Goal: Information Seeking & Learning: Learn about a topic

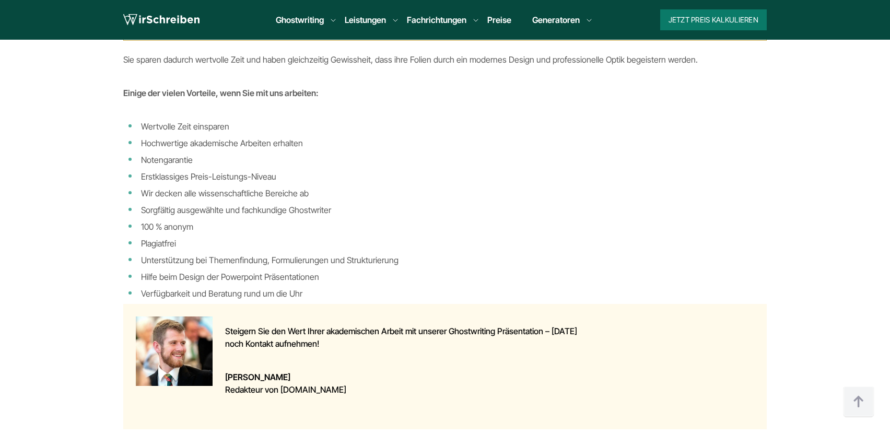
scroll to position [1103, 0]
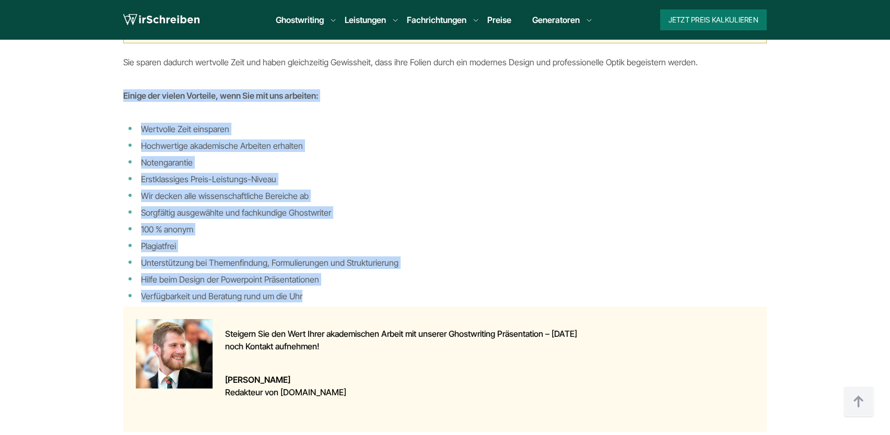
drag, startPoint x: 126, startPoint y: 89, endPoint x: 349, endPoint y: 291, distance: 300.9
click at [349, 291] on div "Powerpoint Präsentation erstellen lassen: So helfen Ihnen unsere Ghostwriter By…" at bounding box center [444, 142] width 643 height 579
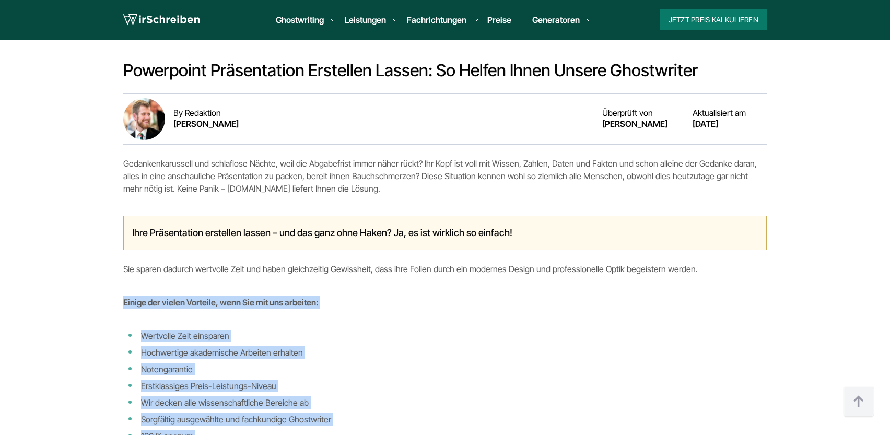
scroll to position [891, 0]
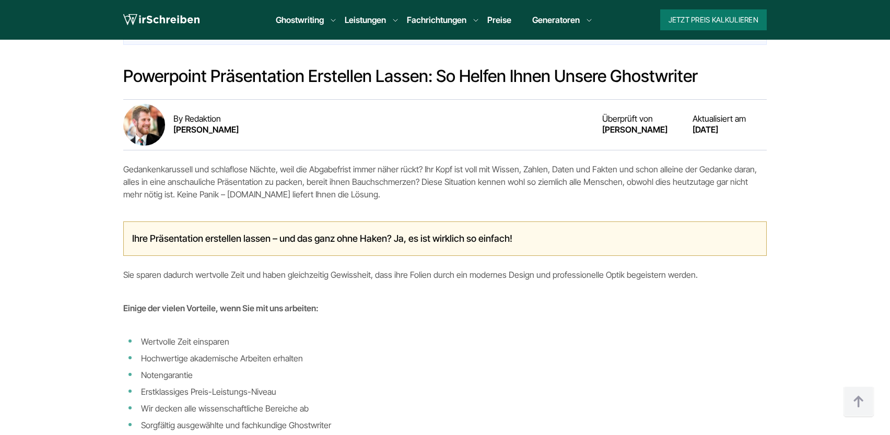
click at [342, 279] on p "Sie sparen dadurch wertvolle Zeit und haben gleichzeitig Gewissheit, dass ihre …" at bounding box center [444, 274] width 643 height 13
click at [302, 198] on p "Gedankenkarussell und schlaflose Nächte, weil die Abgabefrist immer näher rückt…" at bounding box center [444, 182] width 643 height 38
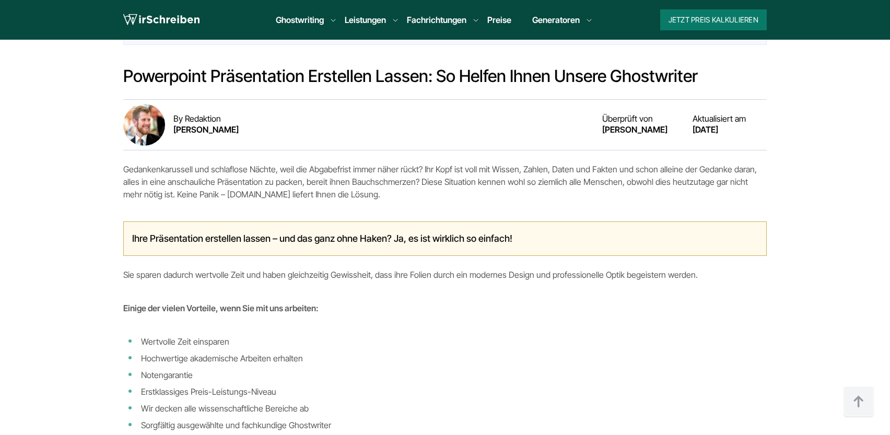
click at [302, 198] on p "Gedankenkarussell und schlaflose Nächte, weil die Abgabefrist immer näher rückt…" at bounding box center [444, 182] width 643 height 38
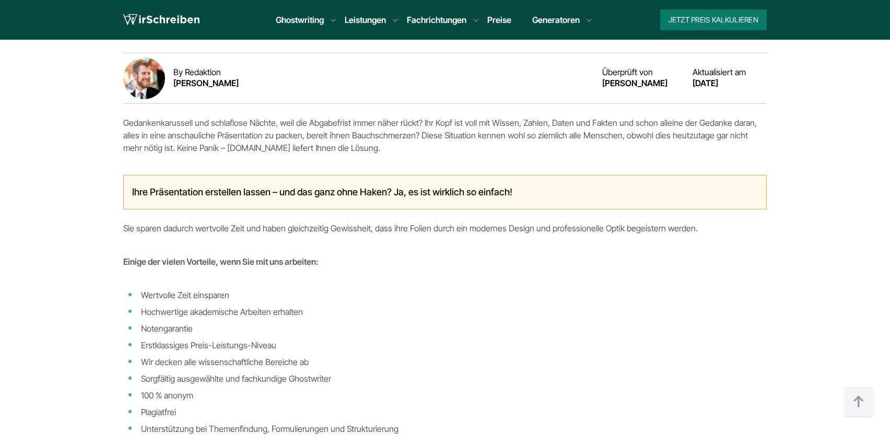
scroll to position [946, 0]
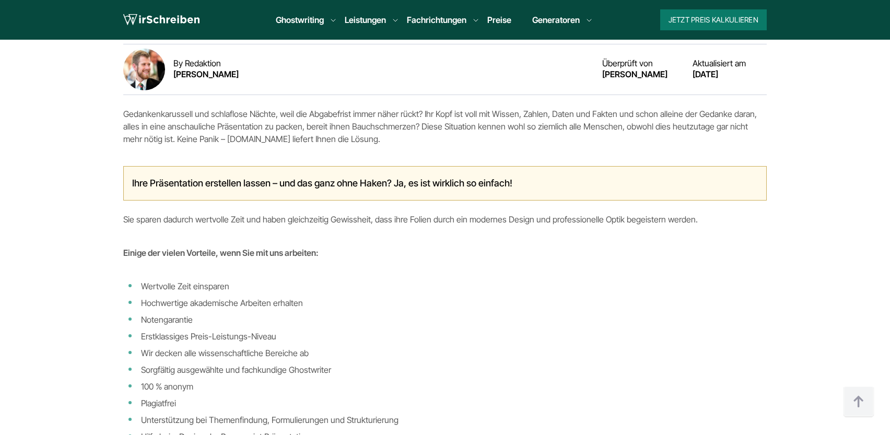
click at [311, 224] on p "Sie sparen dadurch wertvolle Zeit und haben gleichzeitig Gewissheit, dass ihre …" at bounding box center [444, 219] width 643 height 13
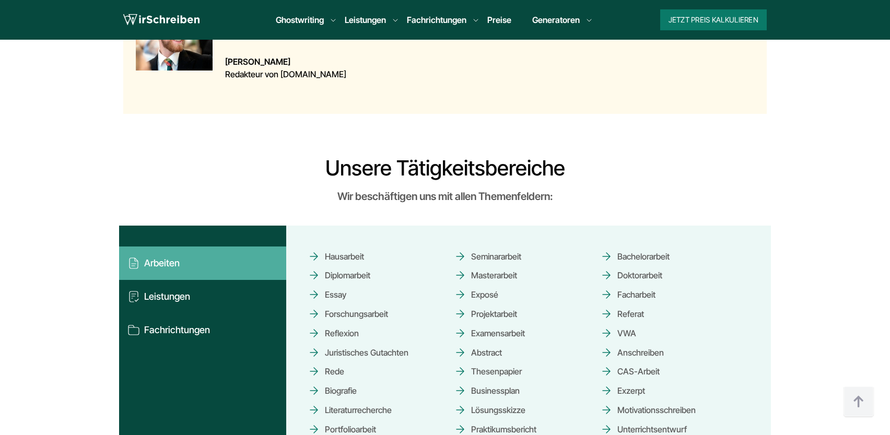
scroll to position [1421, 0]
drag, startPoint x: 322, startPoint y: 167, endPoint x: 528, endPoint y: 246, distance: 221.3
click at [529, 246] on div "Unsere Tätigkeitsbereiche Wir beschäftigen uns mit allen Themenfeldern: Arbeite…" at bounding box center [445, 327] width 668 height 342
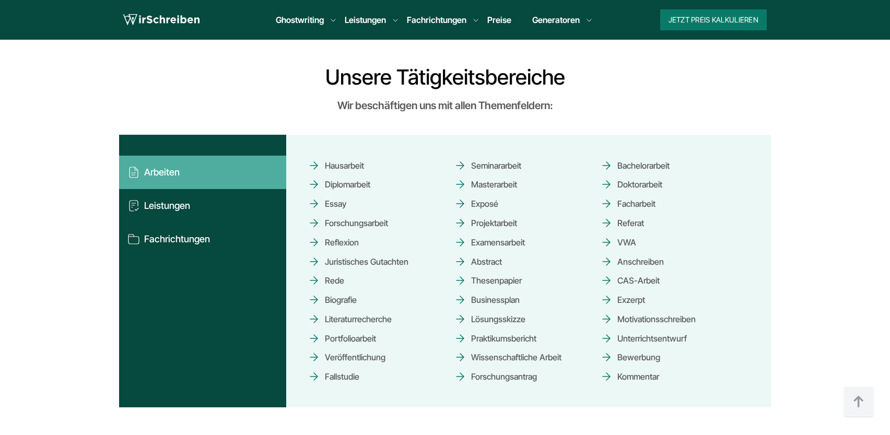
scroll to position [1516, 0]
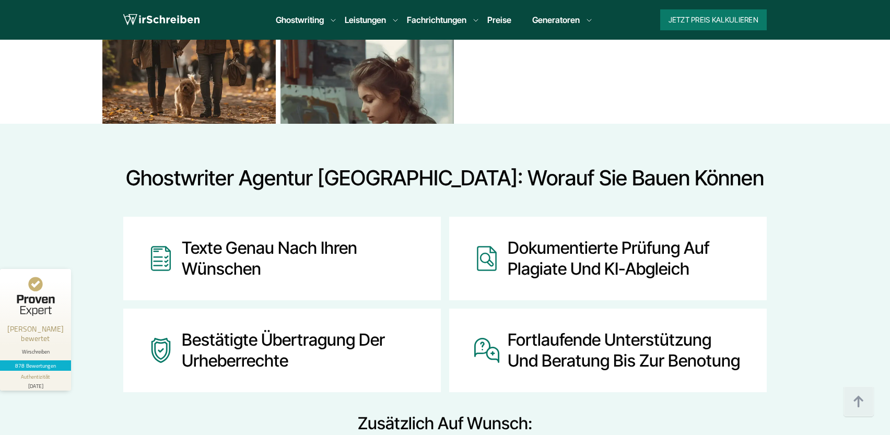
scroll to position [1134, 0]
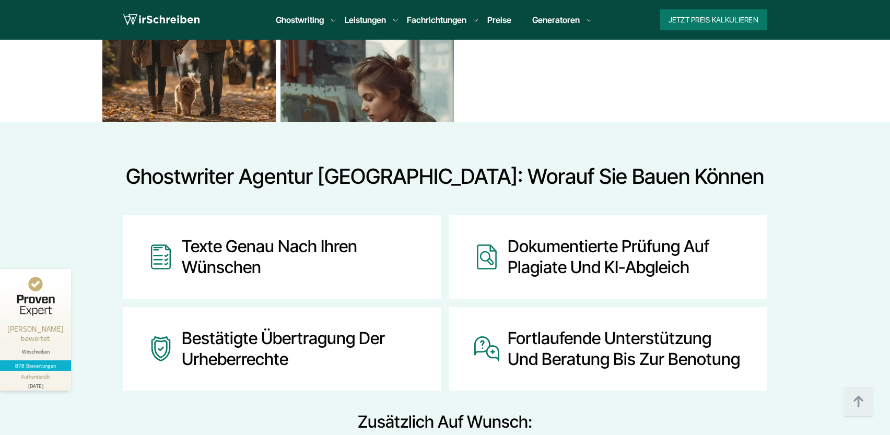
click at [496, 170] on h2 "Ghostwriter Agentur Österreich: Worauf Sie bauen können" at bounding box center [444, 176] width 643 height 25
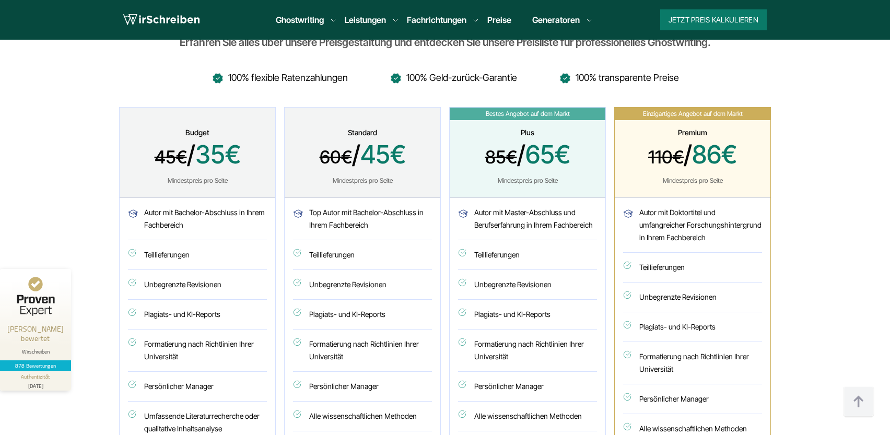
scroll to position [2720, 0]
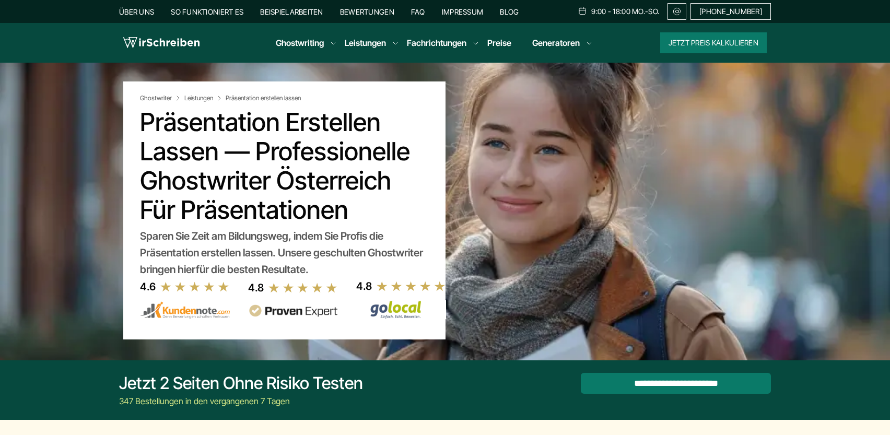
scroll to position [1516, 0]
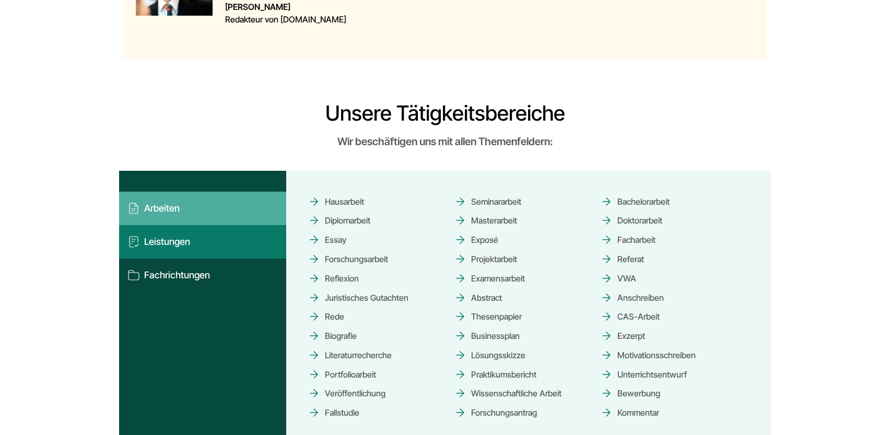
click at [199, 245] on button "Leistungen" at bounding box center [202, 241] width 167 height 33
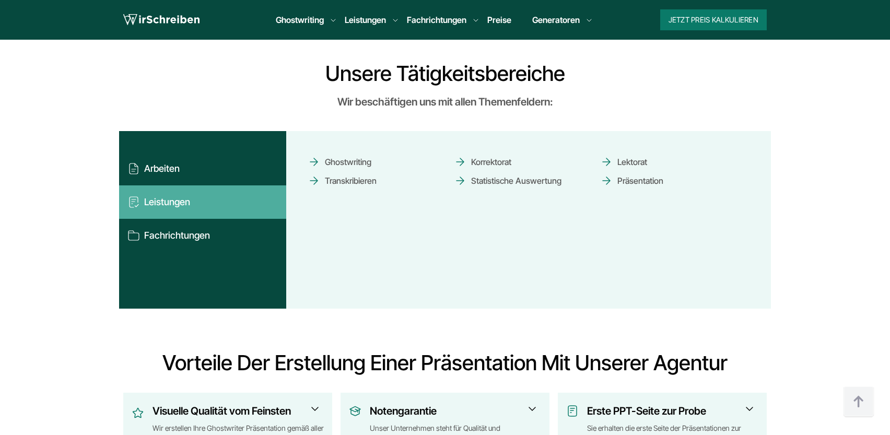
scroll to position [1537, 0]
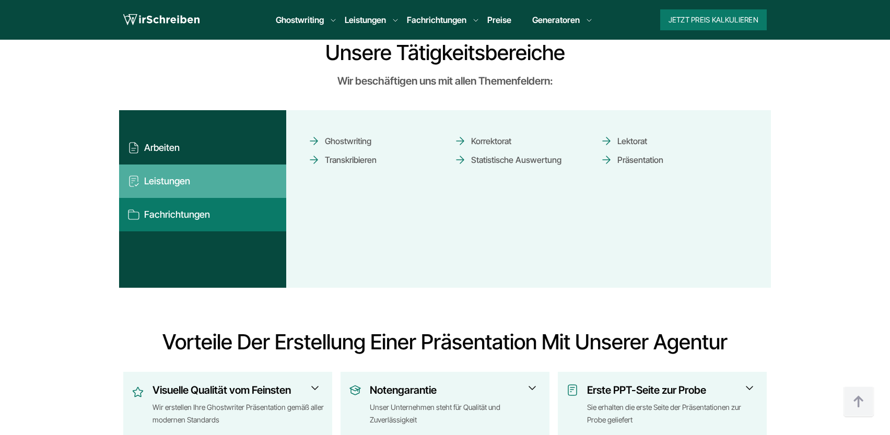
click at [216, 230] on button "Fachrichtungen" at bounding box center [202, 214] width 167 height 33
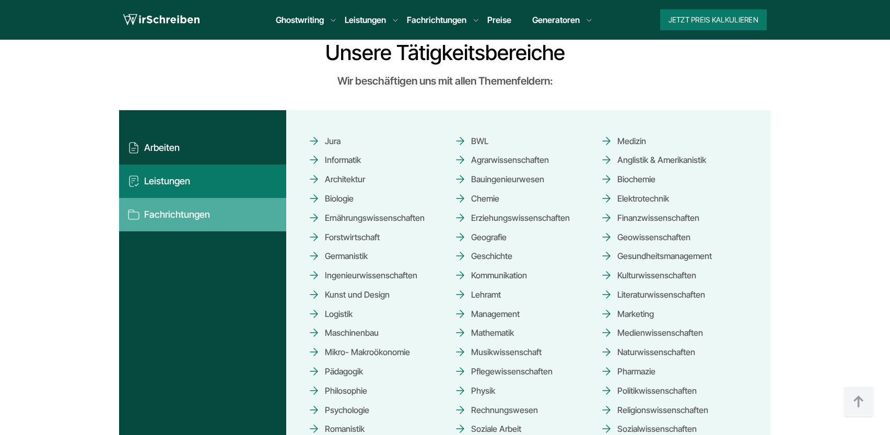
click at [208, 192] on button "Leistungen" at bounding box center [202, 180] width 167 height 33
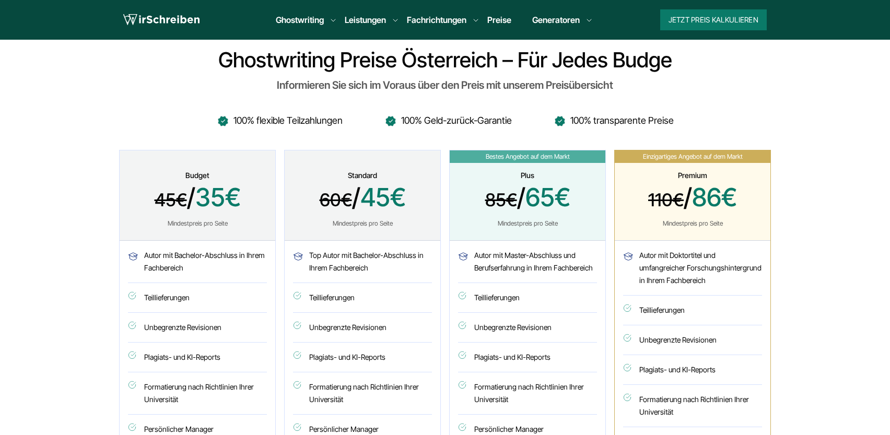
scroll to position [419, 0]
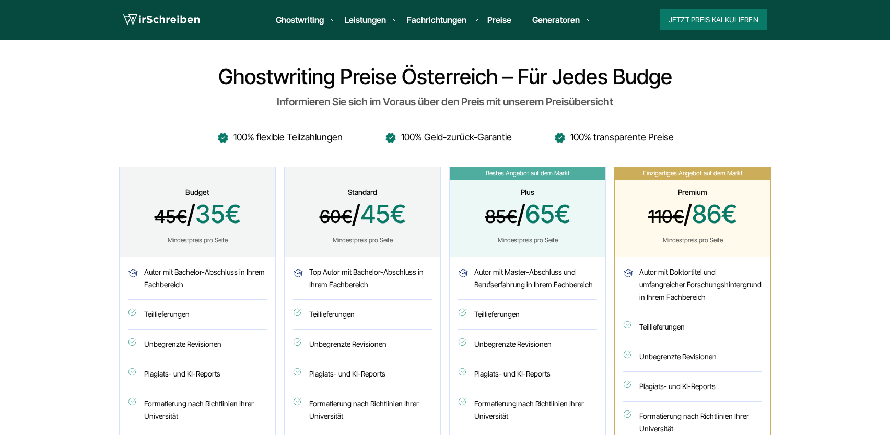
click at [462, 79] on h2 "Ghostwriting Preise Österreich – für jedes Budge" at bounding box center [445, 76] width 652 height 25
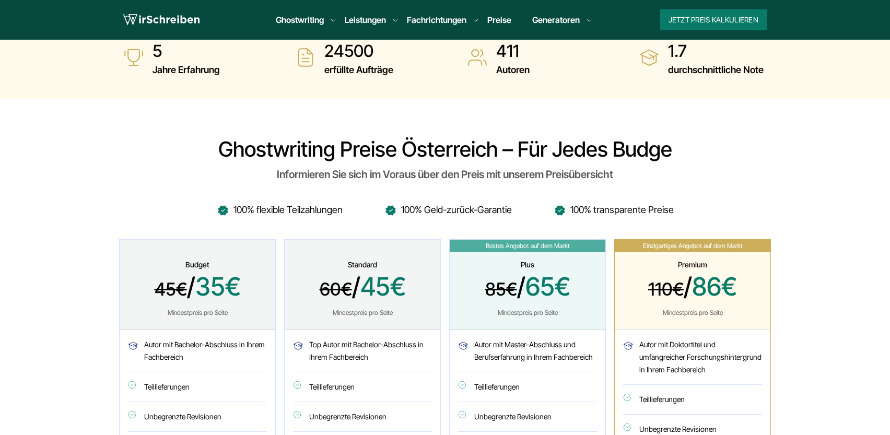
scroll to position [338, 0]
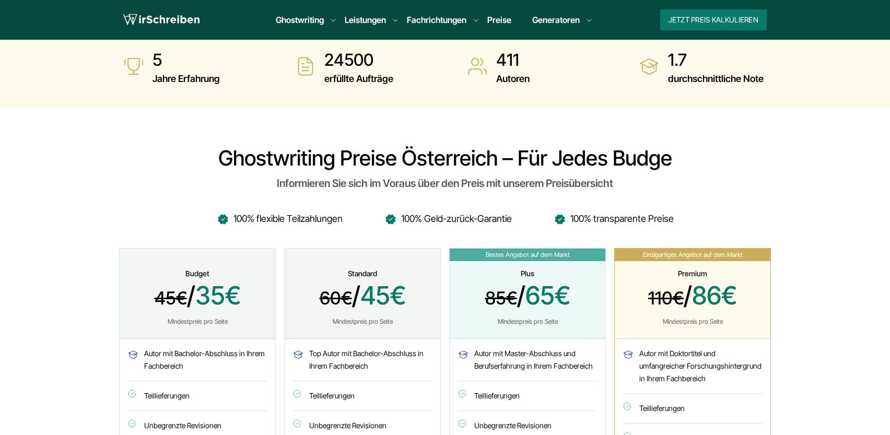
click at [685, 154] on h2 "Ghostwriting Preise Österreich – für jedes Budge" at bounding box center [445, 158] width 652 height 25
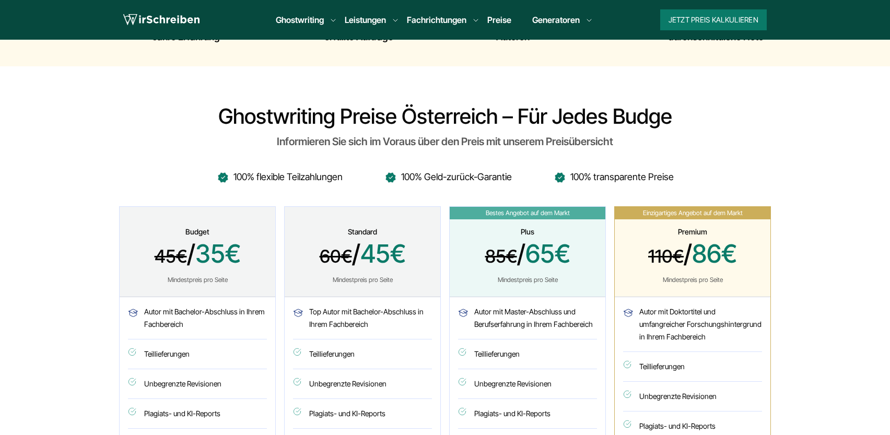
scroll to position [442, 0]
